Goal: Find specific page/section: Find specific page/section

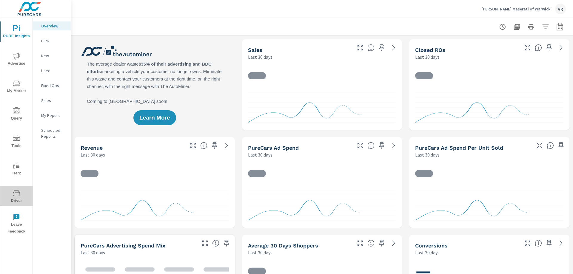
click at [20, 195] on span "Driver" at bounding box center [16, 197] width 29 height 15
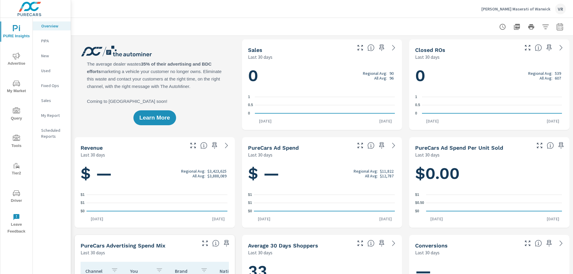
click at [21, 199] on span "Driver" at bounding box center [16, 197] width 29 height 15
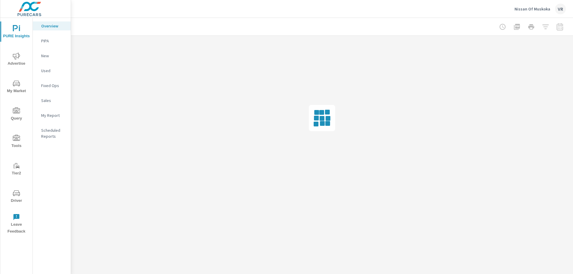
click at [11, 195] on span "Driver" at bounding box center [16, 197] width 29 height 15
